Goal: Task Accomplishment & Management: Complete application form

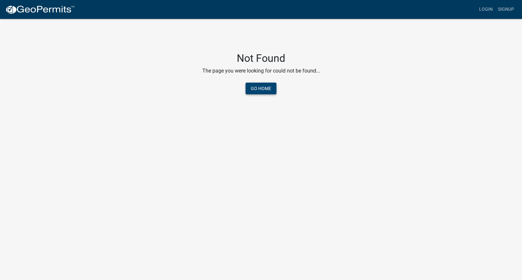
click at [271, 86] on link "Go Home" at bounding box center [260, 89] width 31 height 12
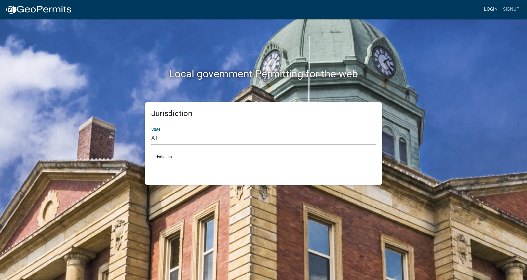
click at [491, 10] on link "Login" at bounding box center [490, 9] width 19 height 12
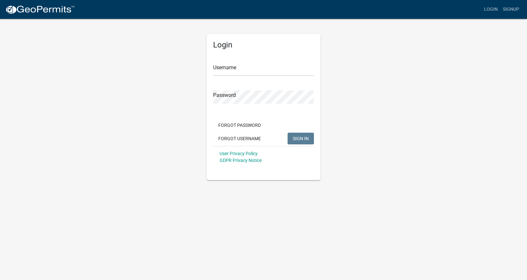
type input "ChicagoPower"
click at [287, 137] on div "Forgot Password Forgot Username SIGN IN" at bounding box center [263, 132] width 101 height 27
click at [303, 135] on button "SIGN IN" at bounding box center [300, 139] width 26 height 12
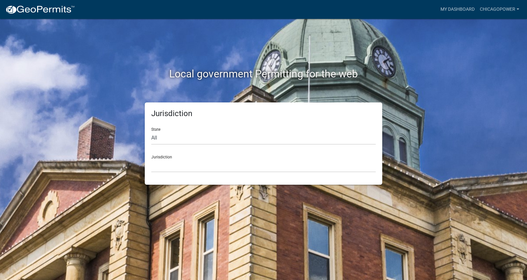
drag, startPoint x: 178, startPoint y: 151, endPoint x: 177, endPoint y: 138, distance: 12.7
click at [178, 151] on div "Jurisdiction Custer County, Colorado Carroll County, Georgia Cook County, Georg…" at bounding box center [263, 161] width 224 height 22
select select "Indiana"
click option "Indiana" at bounding box center [0, 0] width 0 height 0
click at [173, 157] on div "Jurisdiction City of Charlestown, Indiana City of Jeffersonville, Indiana City …" at bounding box center [263, 161] width 224 height 22
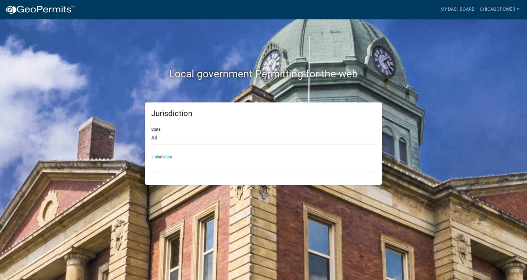
click at [151, 159] on select "City of Charlestown, Indiana City of Jeffersonville, Indiana City of Logansport…" at bounding box center [263, 165] width 224 height 13
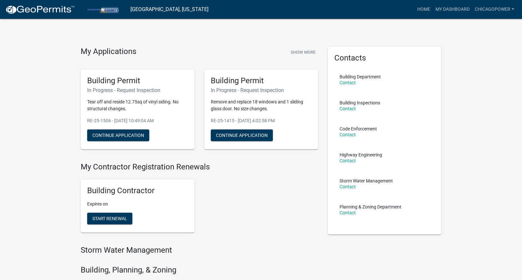
click at [412, 10] on div "Home My Dashboard Chicagopower Account Contractor Profile Logout" at bounding box center [365, 9] width 303 height 12
click at [418, 10] on link "Home" at bounding box center [423, 9] width 18 height 12
click at [463, 12] on link "My Dashboard" at bounding box center [452, 9] width 39 height 12
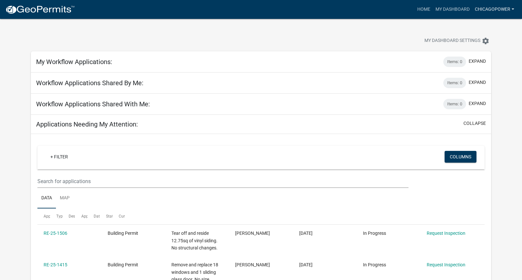
click at [501, 14] on link "Chicagopower" at bounding box center [494, 9] width 45 height 12
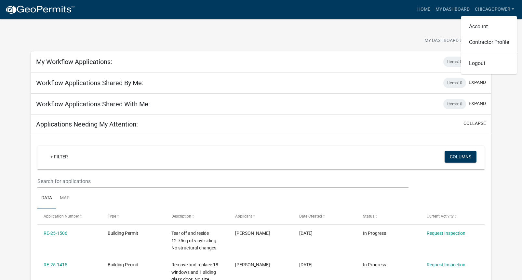
click at [323, 23] on div "My Dashboard Settings settings" at bounding box center [261, 34] width 470 height 30
click at [34, 10] on img at bounding box center [40, 10] width 70 height 10
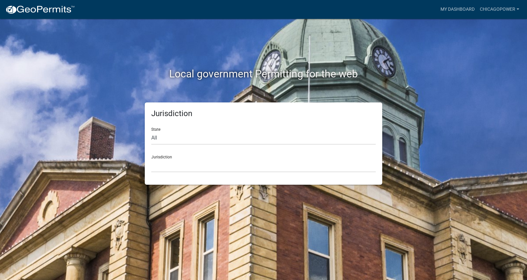
drag, startPoint x: 236, startPoint y: 152, endPoint x: 229, endPoint y: 148, distance: 8.9
click at [236, 152] on div "Jurisdiction Custer County, Colorado Carroll County, Georgia Cook County, Georg…" at bounding box center [263, 161] width 224 height 22
select select "Indiana"
click option "Indiana" at bounding box center [0, 0] width 0 height 0
click at [151, 159] on select "City of Charlestown, Indiana City of Jeffersonville, Indiana City of Logansport…" at bounding box center [263, 165] width 224 height 13
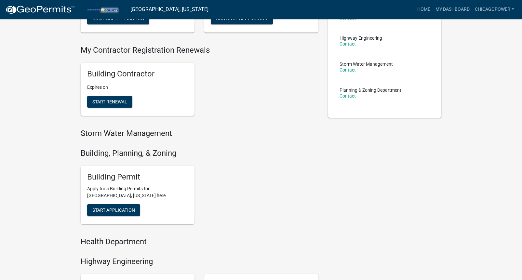
scroll to position [125, 0]
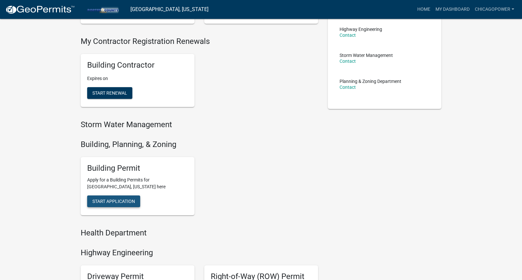
click at [122, 201] on span "Start Application" at bounding box center [113, 201] width 43 height 5
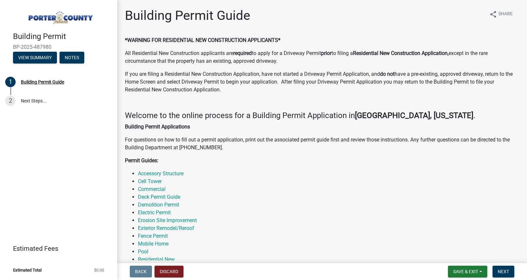
scroll to position [98, 0]
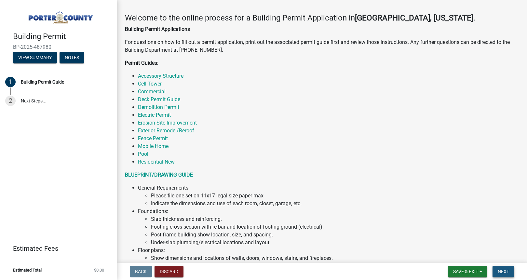
click at [507, 274] on span "Next" at bounding box center [502, 271] width 11 height 5
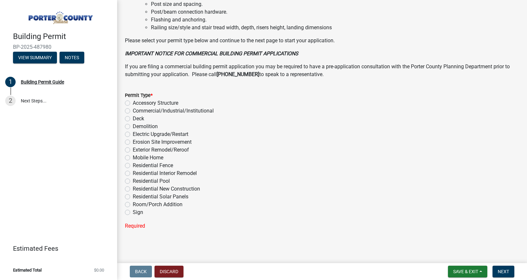
click at [153, 191] on label "Residential New Construction" at bounding box center [166, 189] width 67 height 8
click at [137, 189] on input "Residential New Construction" at bounding box center [135, 187] width 4 height 4
radio input "true"
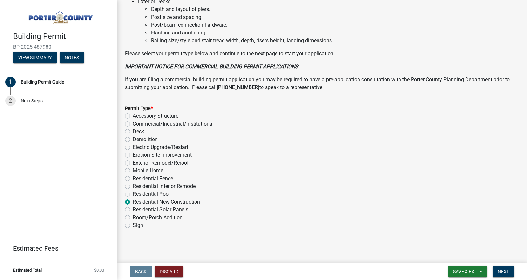
scroll to position [473, 0]
click at [166, 167] on label "Exterior Remodel/Reroof" at bounding box center [161, 163] width 56 height 8
click at [137, 163] on input "Exterior Remodel/Reroof" at bounding box center [135, 161] width 4 height 4
radio input "true"
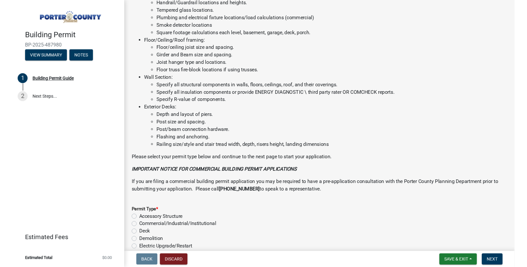
scroll to position [355, 0]
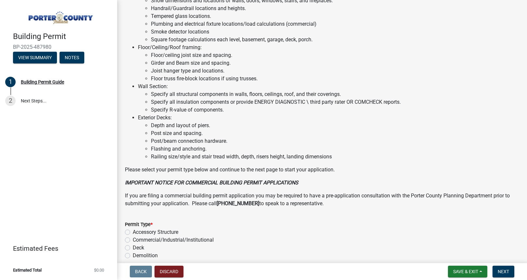
click at [331, 186] on p "IMPORTANT NOTICE FOR COMMERCIAL BUILDING PERMIT APPLICATIONS" at bounding box center [322, 183] width 394 height 8
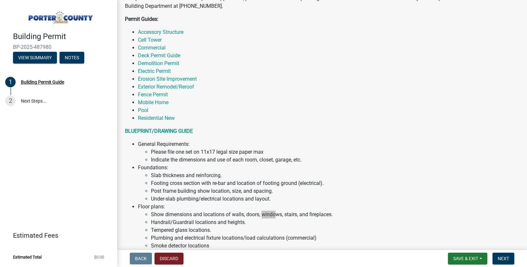
scroll to position [141, 0]
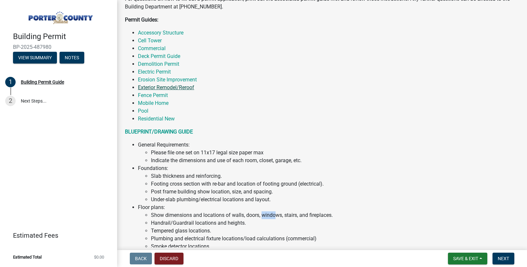
click at [189, 89] on link "Exterior Remodel/Reroof" at bounding box center [166, 87] width 56 height 6
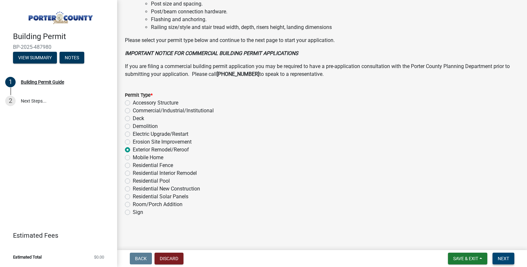
click at [506, 260] on span "Next" at bounding box center [502, 257] width 11 height 5
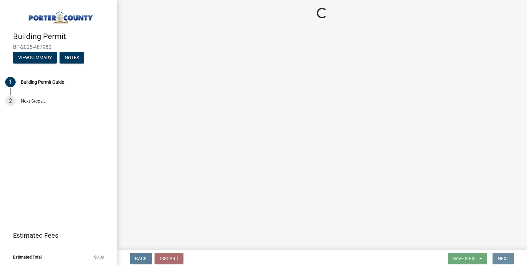
scroll to position [0, 0]
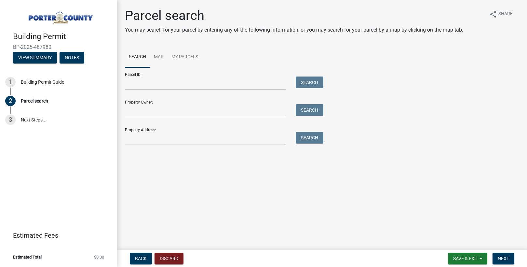
click at [196, 104] on div "Property Owner: Search" at bounding box center [222, 106] width 195 height 22
drag, startPoint x: 169, startPoint y: 74, endPoint x: 238, endPoint y: 80, distance: 69.8
click at [169, 74] on div "Parcel ID: Search" at bounding box center [222, 78] width 195 height 22
click at [229, 141] on input "Property Address:" at bounding box center [205, 138] width 161 height 13
paste input "3904 Colonial Drive"
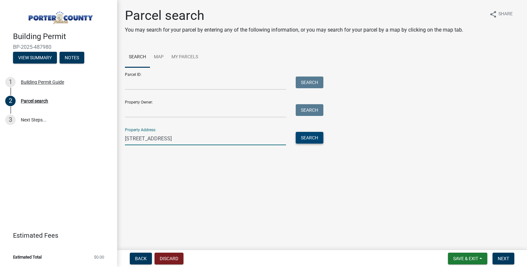
type input "3904 Colonial Drive"
click at [296, 138] on button "Search" at bounding box center [309, 138] width 28 height 12
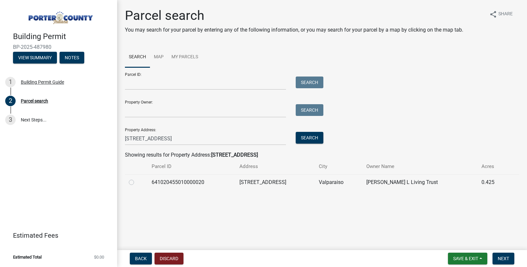
click at [136, 184] on div at bounding box center [136, 182] width 15 height 8
click at [137, 178] on label at bounding box center [137, 178] width 0 height 0
click at [137, 181] on input "radio" at bounding box center [139, 180] width 4 height 4
radio input "true"
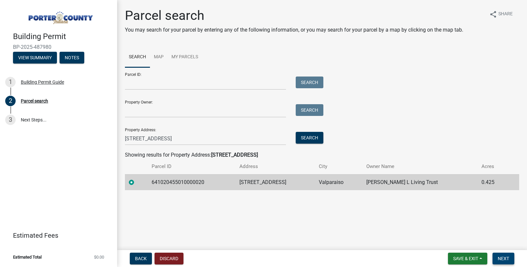
click at [509, 259] on button "Next" at bounding box center [503, 258] width 22 height 12
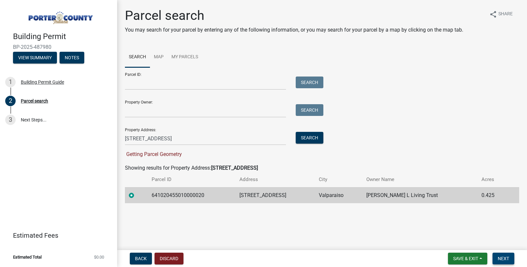
click at [502, 258] on span "Next" at bounding box center [502, 257] width 11 height 5
click at [168, 153] on span "Getting Parcel Geometry" at bounding box center [153, 154] width 57 height 6
click at [171, 118] on form "Parcel ID: Search Property Owner: Search Property Address: 3904 Colonial Drive …" at bounding box center [222, 112] width 195 height 91
click at [167, 111] on input "Property Owner:" at bounding box center [205, 110] width 161 height 13
click at [314, 141] on button "Search" at bounding box center [309, 138] width 28 height 12
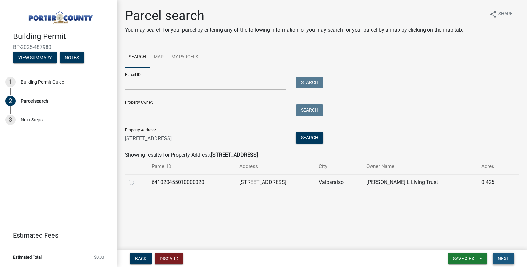
click at [502, 261] on button "Next" at bounding box center [503, 258] width 22 height 12
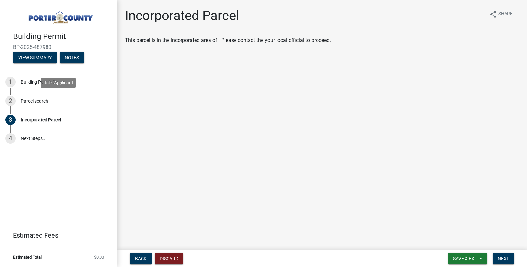
click at [42, 104] on div "2 Parcel search" at bounding box center [55, 101] width 101 height 10
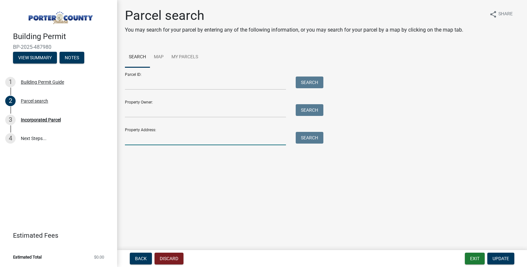
click at [236, 135] on input "Property Address:" at bounding box center [205, 138] width 161 height 13
paste input "3904 Colonial Drive Valparaiso, IN 46383"
click at [316, 137] on button "Search" at bounding box center [309, 138] width 28 height 12
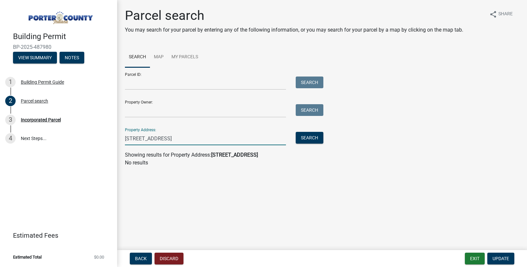
drag, startPoint x: 230, startPoint y: 138, endPoint x: 170, endPoint y: 138, distance: 59.5
click at [170, 138] on input "3904 Colonial Drive Valparaiso, IN 46383" at bounding box center [205, 138] width 161 height 13
drag, startPoint x: 301, startPoint y: 138, endPoint x: 273, endPoint y: 143, distance: 27.9
click at [301, 138] on button "Search" at bounding box center [309, 138] width 28 height 12
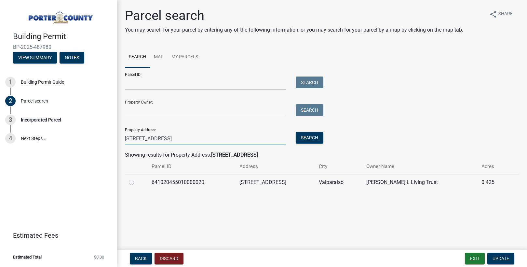
click at [187, 137] on input "3904 Colonial Drive" at bounding box center [205, 138] width 161 height 13
type input "3904 Colonial Dr"
click at [291, 178] on td "3904 Colonial Dr" at bounding box center [274, 182] width 79 height 16
click at [345, 180] on td "Valparaiso" at bounding box center [338, 182] width 47 height 16
click at [508, 259] on span "Update" at bounding box center [500, 257] width 17 height 5
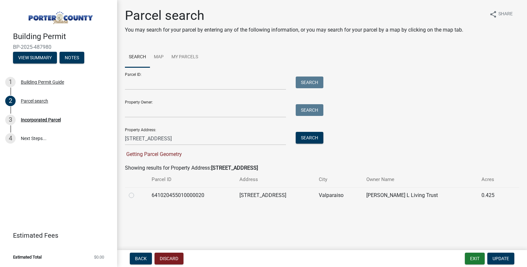
click at [137, 191] on label at bounding box center [137, 191] width 0 height 0
click at [137, 195] on input "radio" at bounding box center [139, 193] width 4 height 4
radio input "true"
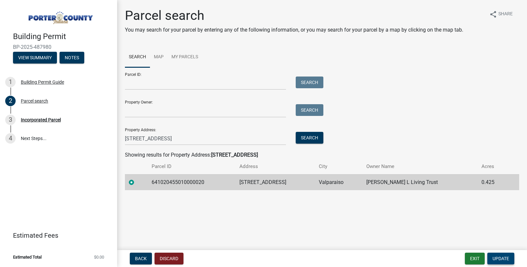
drag, startPoint x: 498, startPoint y: 251, endPoint x: 500, endPoint y: 255, distance: 4.8
click at [498, 251] on nav "Back Discard Exit Update" at bounding box center [322, 258] width 410 height 17
click at [500, 255] on span "Update" at bounding box center [500, 257] width 17 height 5
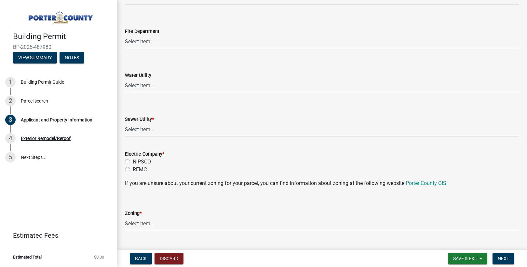
scroll to position [414, 0]
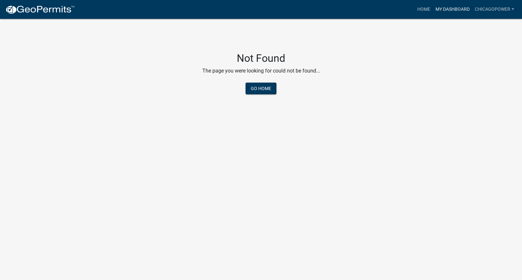
click at [461, 7] on link "My Dashboard" at bounding box center [452, 9] width 39 height 12
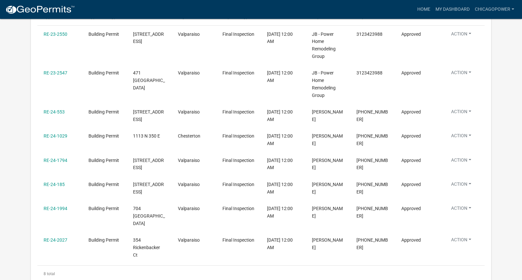
scroll to position [691, 0]
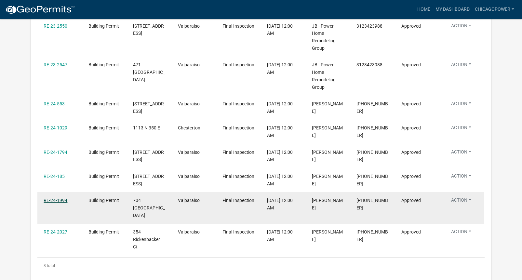
click at [54, 201] on link "RE-24-1994" at bounding box center [56, 200] width 24 height 5
